Goal: Find specific page/section: Find specific page/section

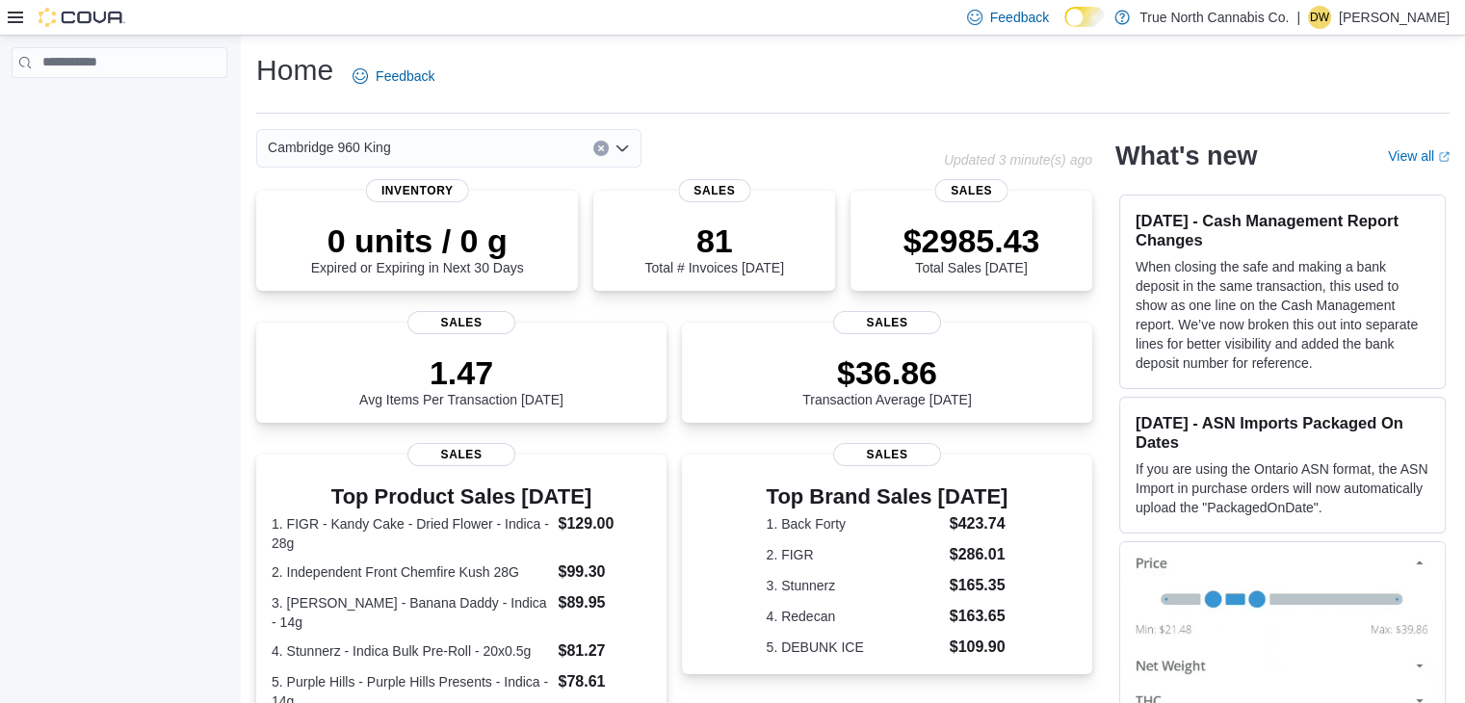
click at [618, 147] on icon "Open list of options" at bounding box center [622, 147] width 12 height 6
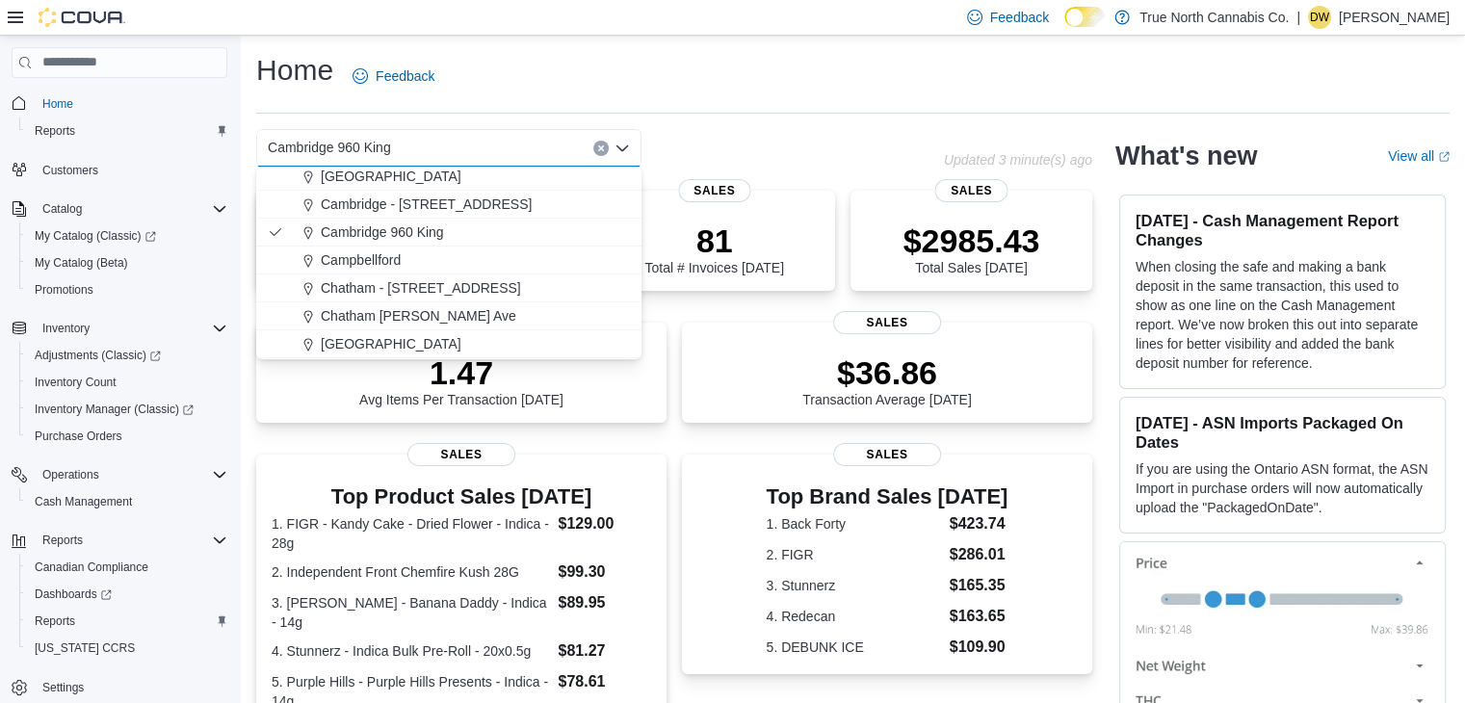
scroll to position [200, 0]
click at [563, 212] on div "Cambridge - [STREET_ADDRESS]" at bounding box center [460, 203] width 339 height 19
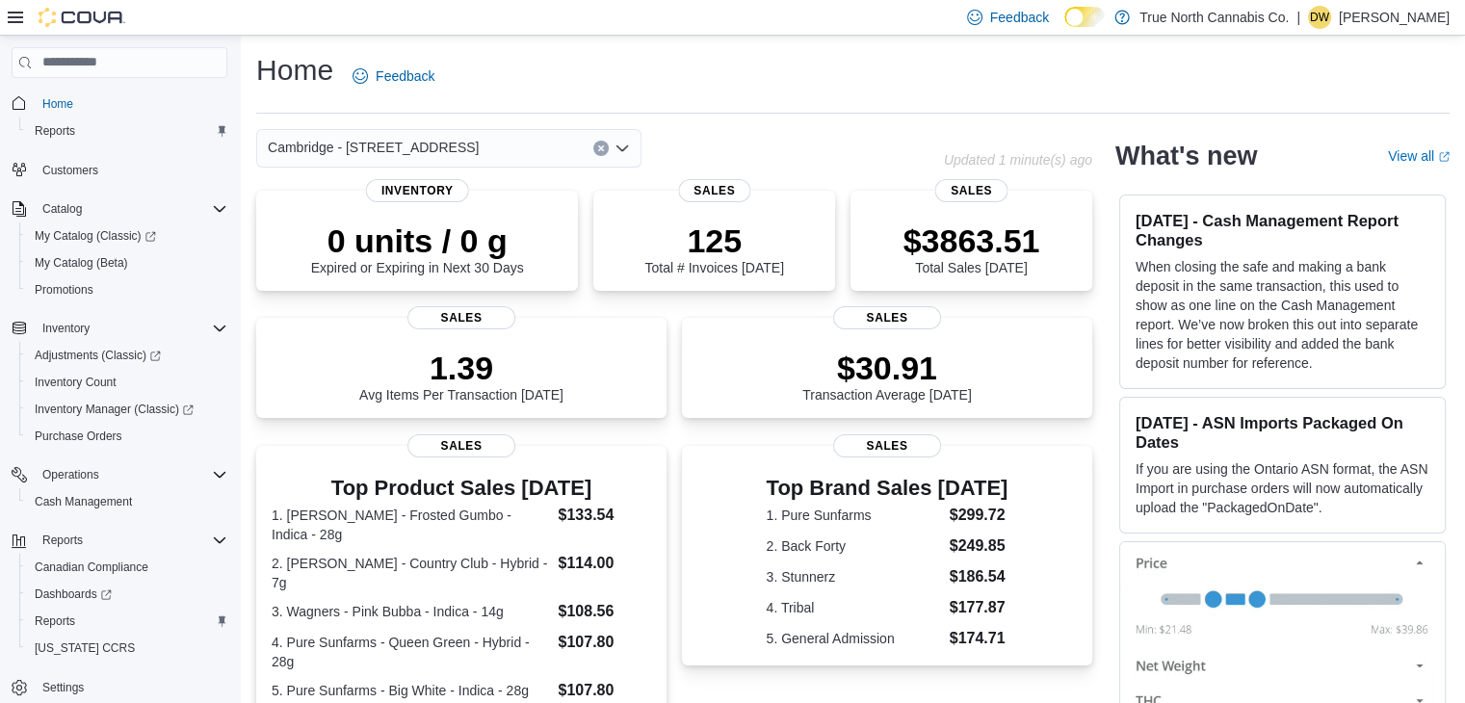
click at [625, 145] on icon "Open list of options" at bounding box center [622, 147] width 12 height 6
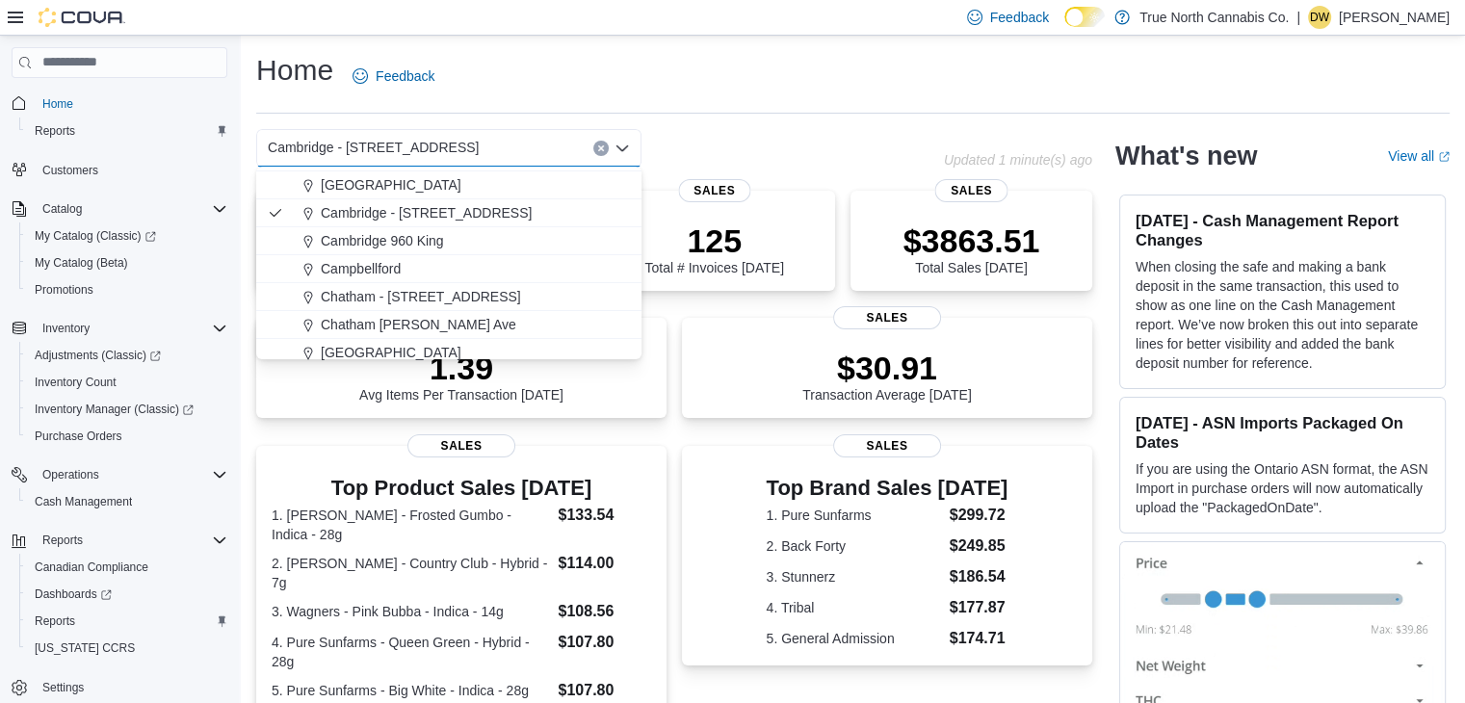
scroll to position [177, 0]
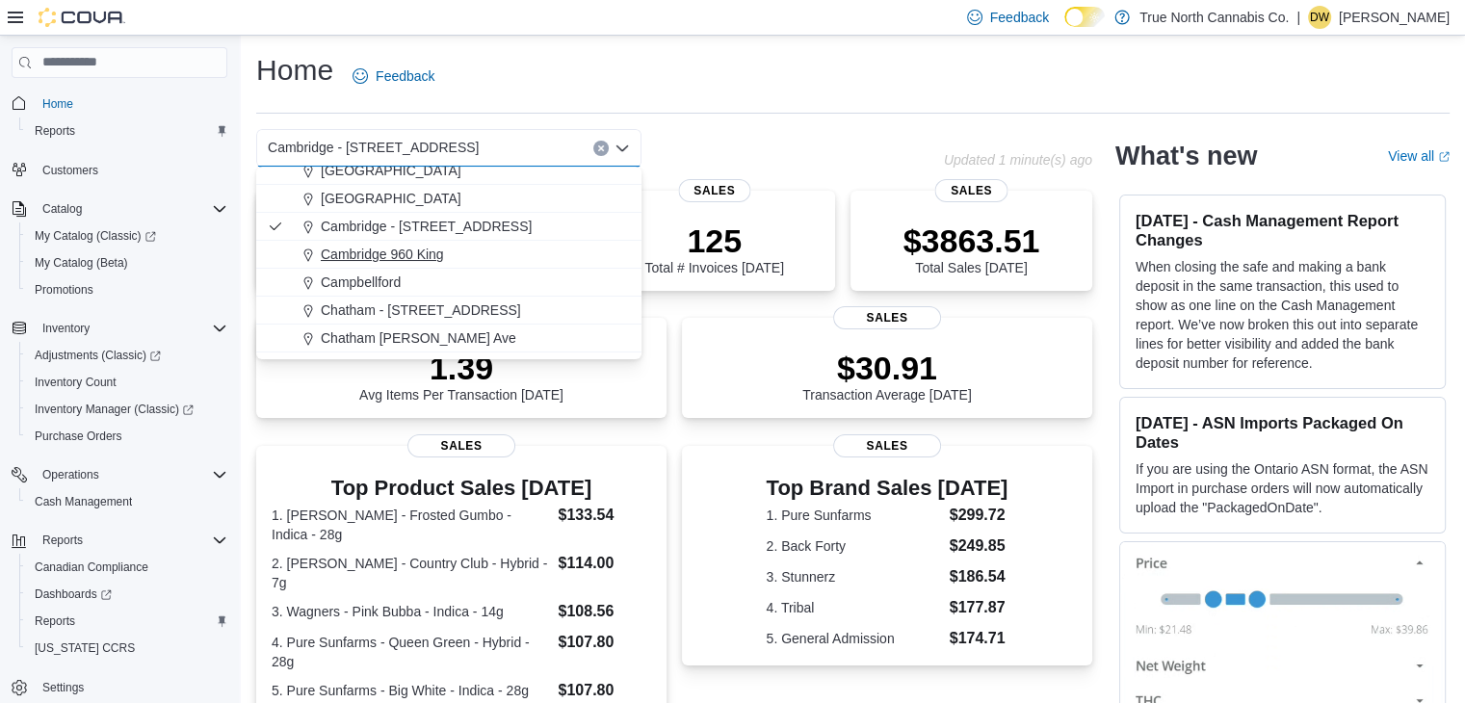
click at [528, 259] on div "Cambridge 960 King" at bounding box center [460, 254] width 339 height 19
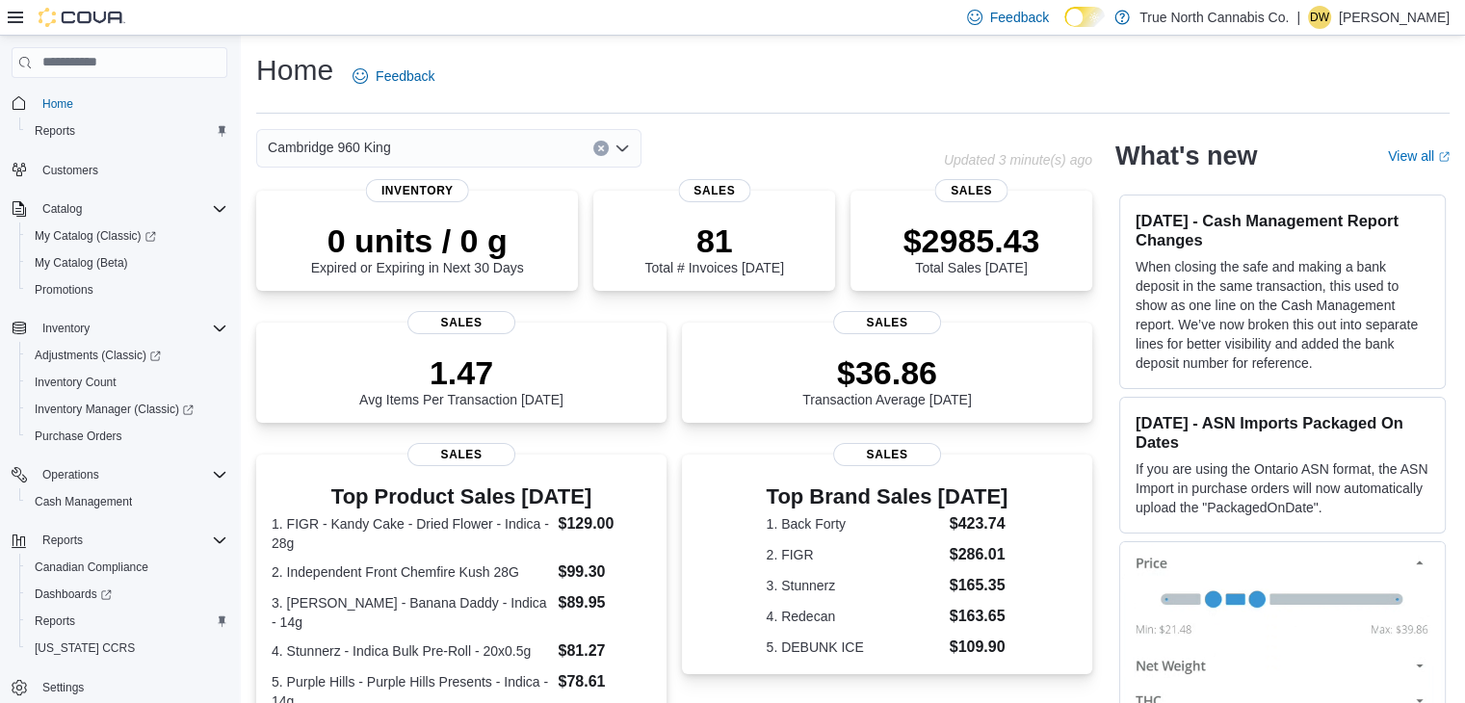
click at [495, 159] on div "Cambridge 960 King" at bounding box center [448, 148] width 385 height 39
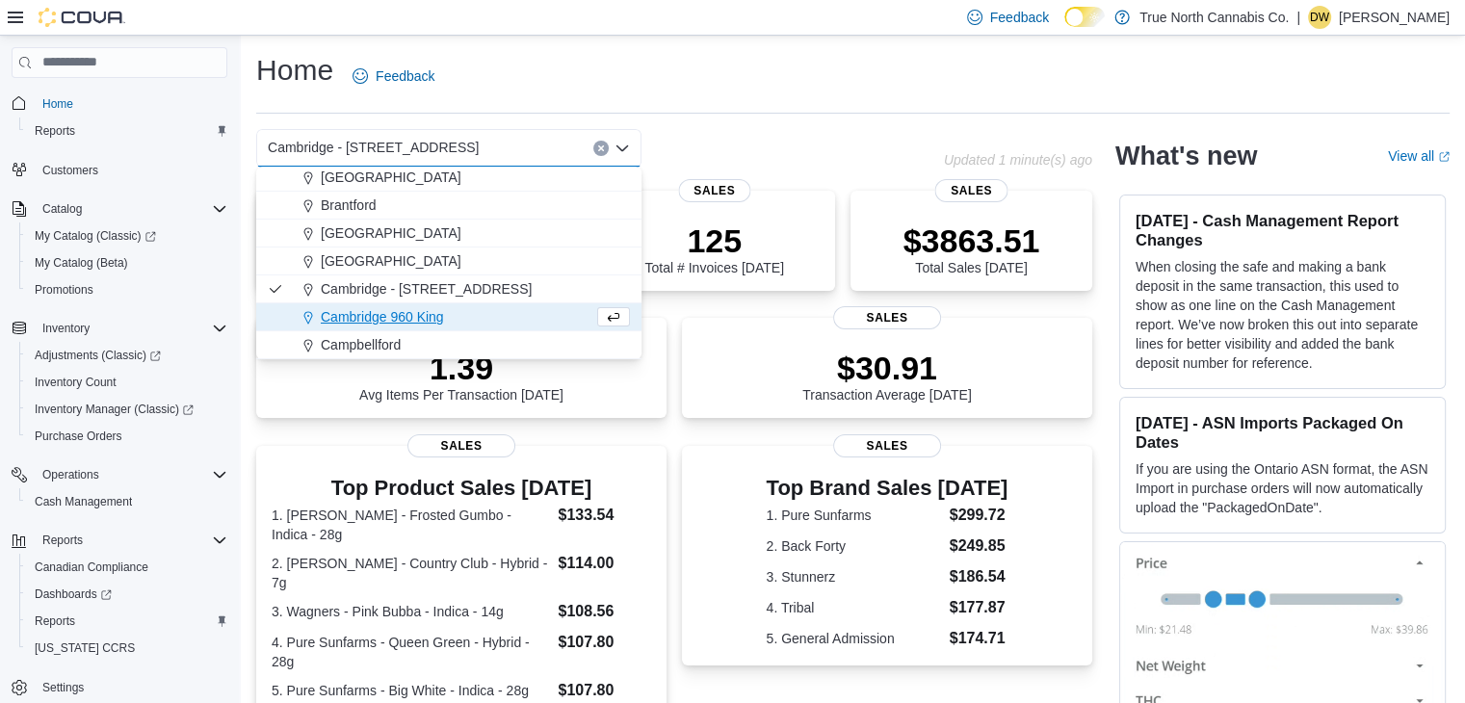
scroll to position [0, 0]
